Goal: Transaction & Acquisition: Purchase product/service

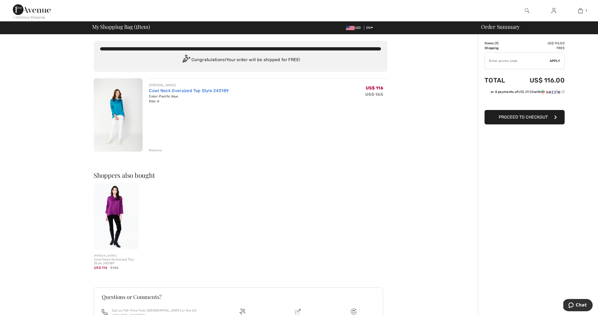
click at [203, 89] on link "Cowl Neck Oversized Top Style 243189" at bounding box center [189, 90] width 80 height 5
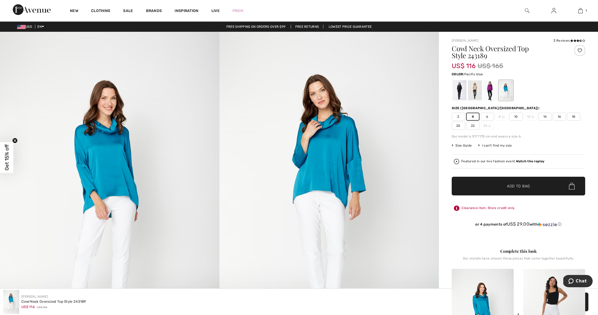
click at [522, 189] on span "Add to Bag" at bounding box center [518, 187] width 23 height 6
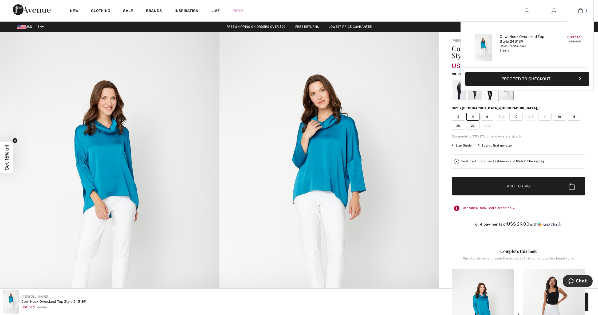
click at [581, 11] on img at bounding box center [581, 10] width 5 height 6
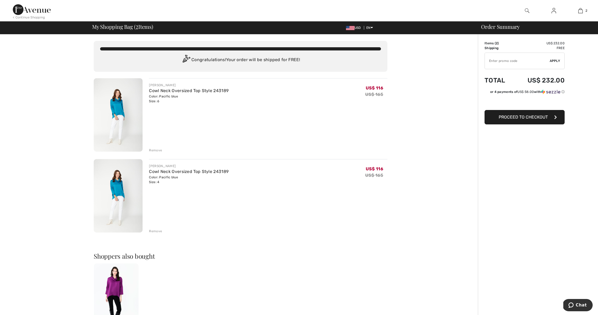
click at [156, 149] on div "Remove" at bounding box center [155, 150] width 13 height 5
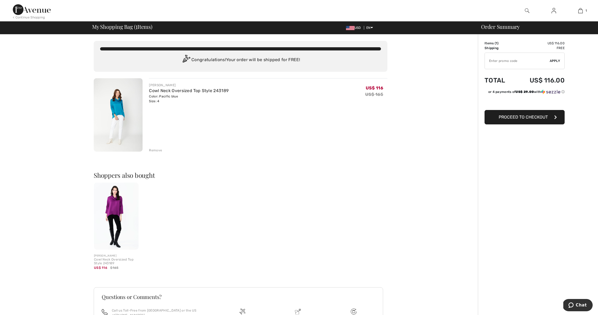
click at [124, 101] on img at bounding box center [118, 114] width 49 height 73
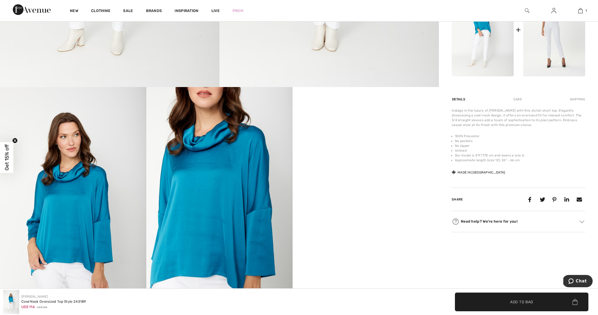
scroll to position [277, 0]
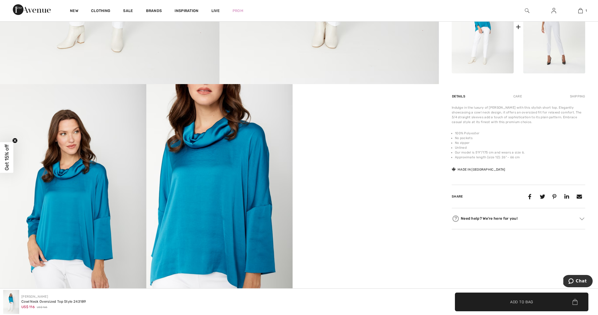
click at [8, 157] on span "Get 15% off" at bounding box center [7, 158] width 6 height 26
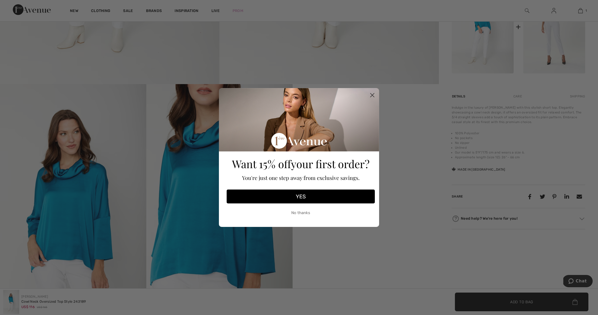
click at [302, 196] on button "YES" at bounding box center [301, 197] width 148 height 14
